Goal: Information Seeking & Learning: Learn about a topic

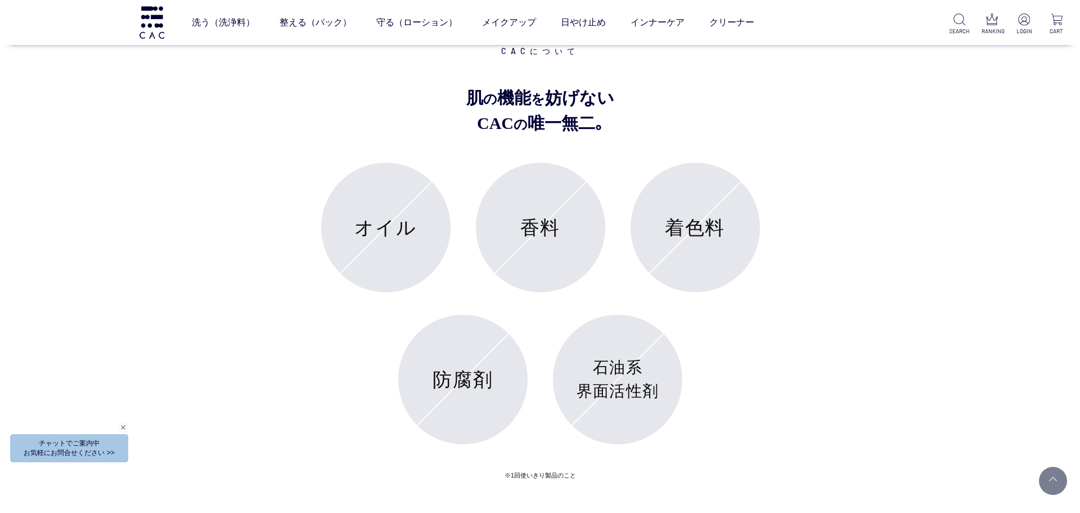
scroll to position [4423, 0]
click at [298, 12] on link "整える（パック）" at bounding box center [311, 23] width 72 height 32
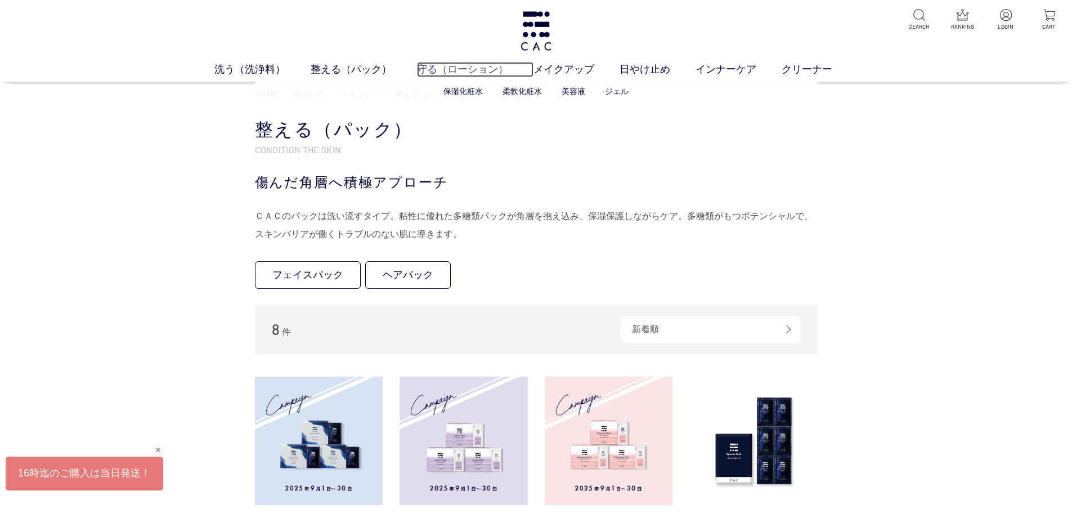
click at [427, 73] on link "守る（ローション）" at bounding box center [475, 69] width 116 height 15
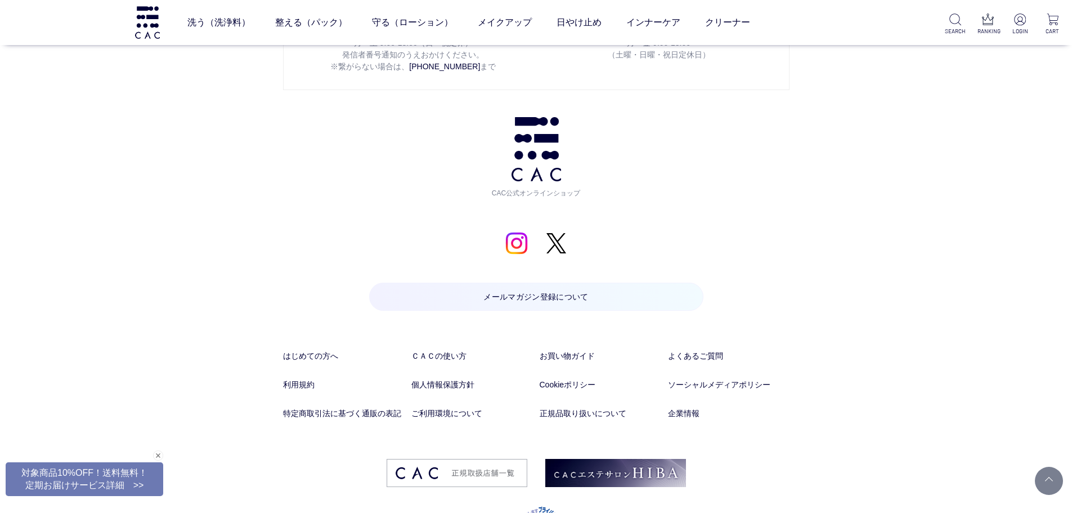
scroll to position [1795, 0]
